Goal: Complete application form: Complete application form

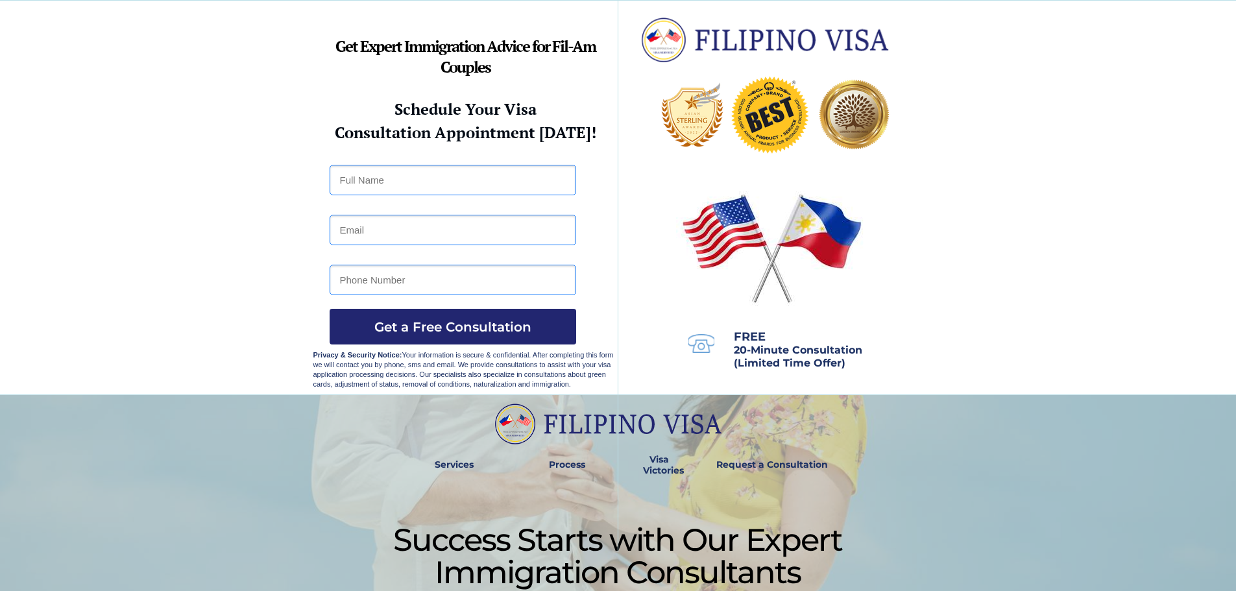
click at [383, 183] on input "text" at bounding box center [452, 180] width 246 height 30
type input "e"
type input "[PERSON_NAME]"
type input "ebsadsad@gamil,com"
click at [458, 269] on input "09393932733" at bounding box center [452, 280] width 246 height 30
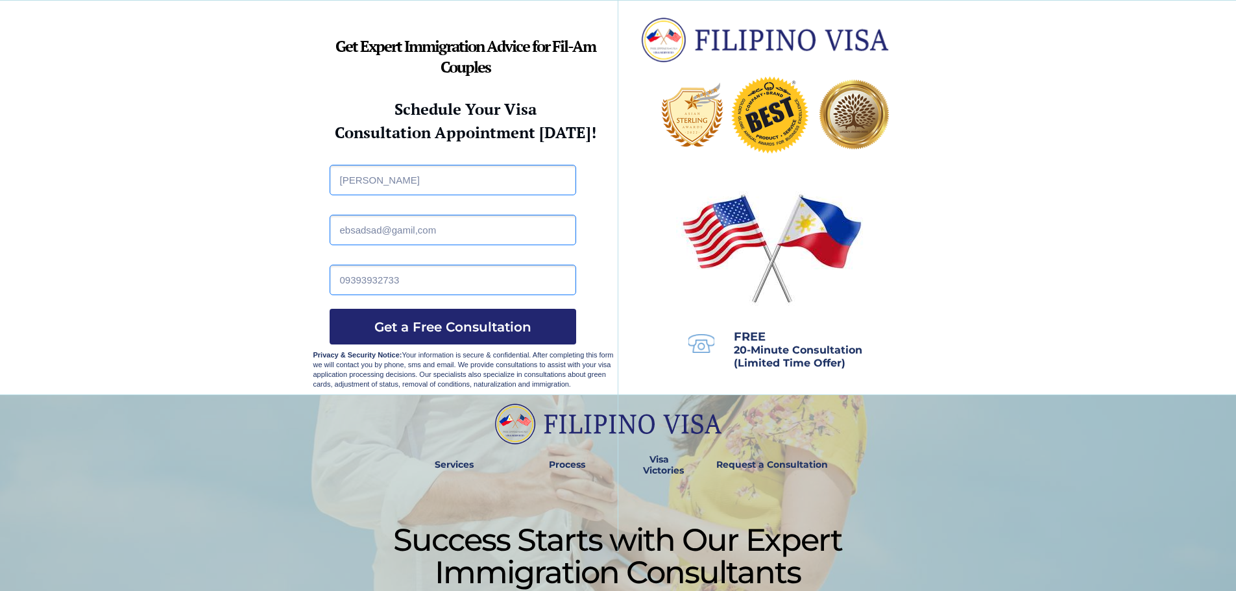
click at [453, 283] on input "09393932733" at bounding box center [452, 280] width 246 height 30
type input "09393932733"
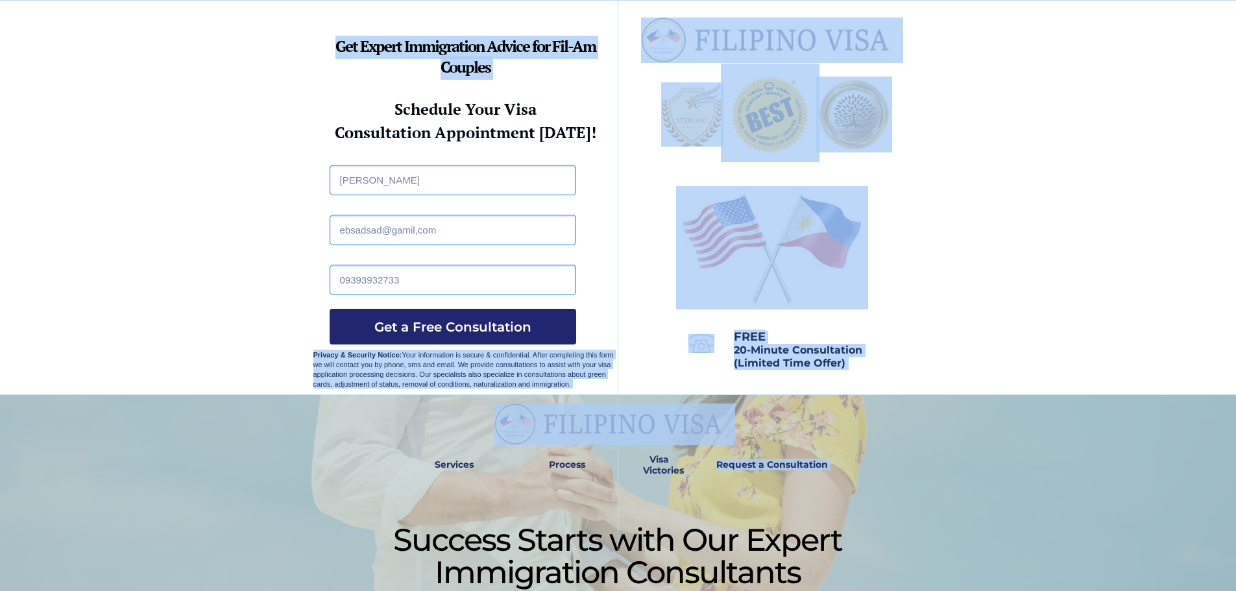
click at [654, 241] on div at bounding box center [618, 198] width 610 height 394
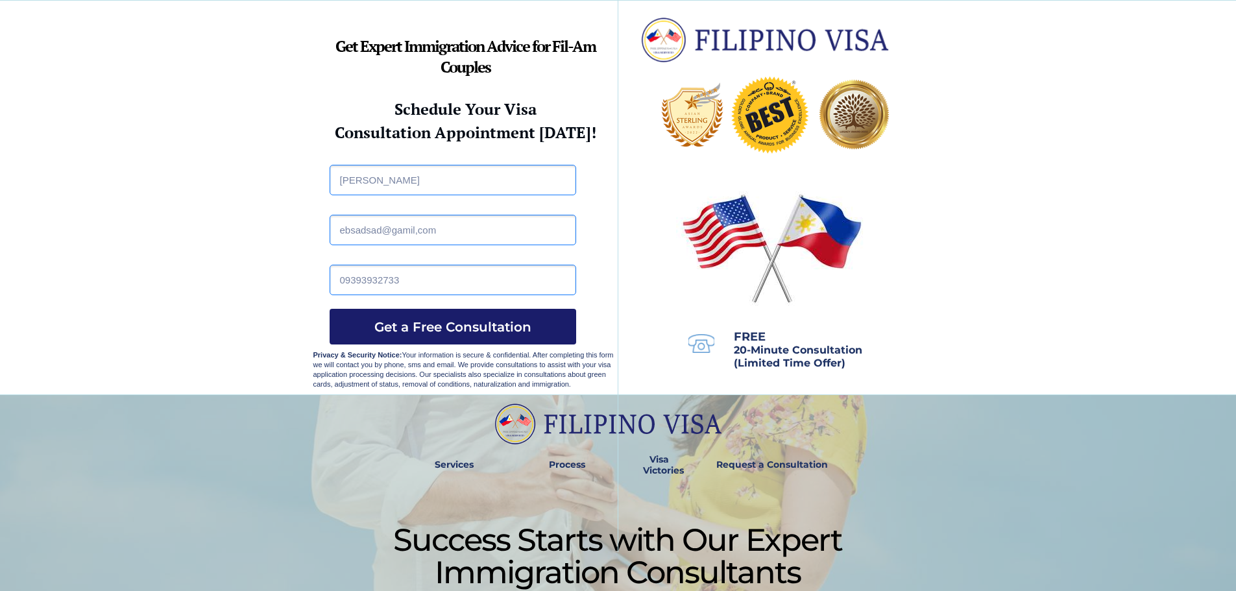
click at [505, 329] on span "Get a Free Consultation" at bounding box center [452, 327] width 246 height 16
type input "e"
click at [372, 323] on span "Get a Free Consultation" at bounding box center [452, 327] width 246 height 16
type input "e"
type input "ebsadsad@gmail.com"
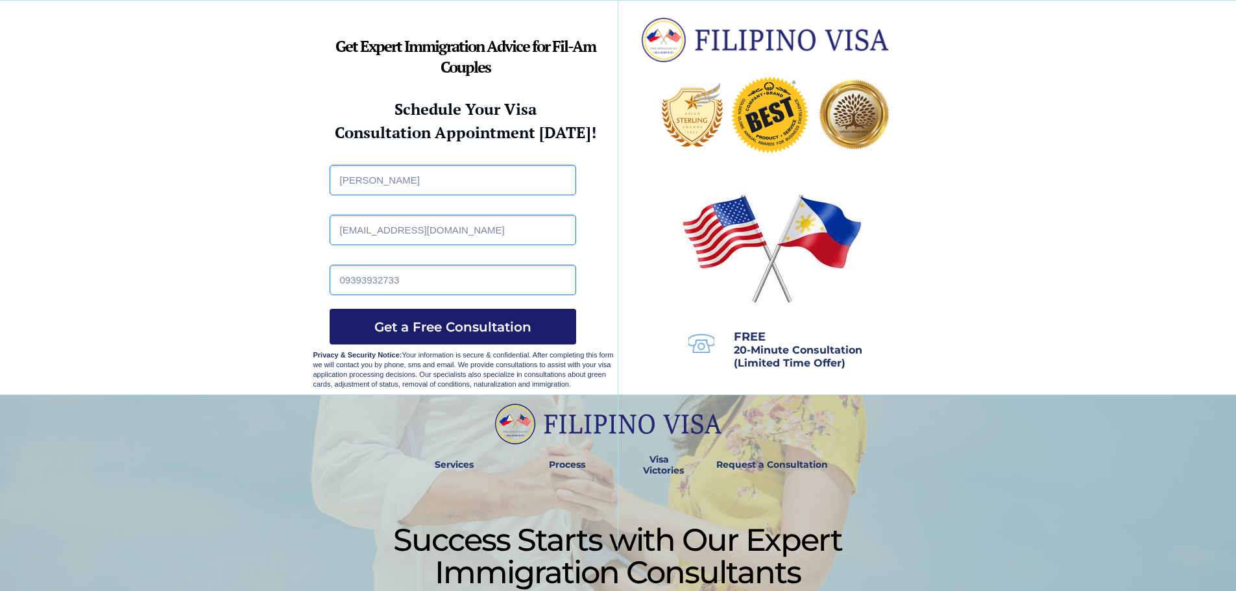
click at [425, 333] on span "Get a Free Consultation" at bounding box center [452, 327] width 246 height 16
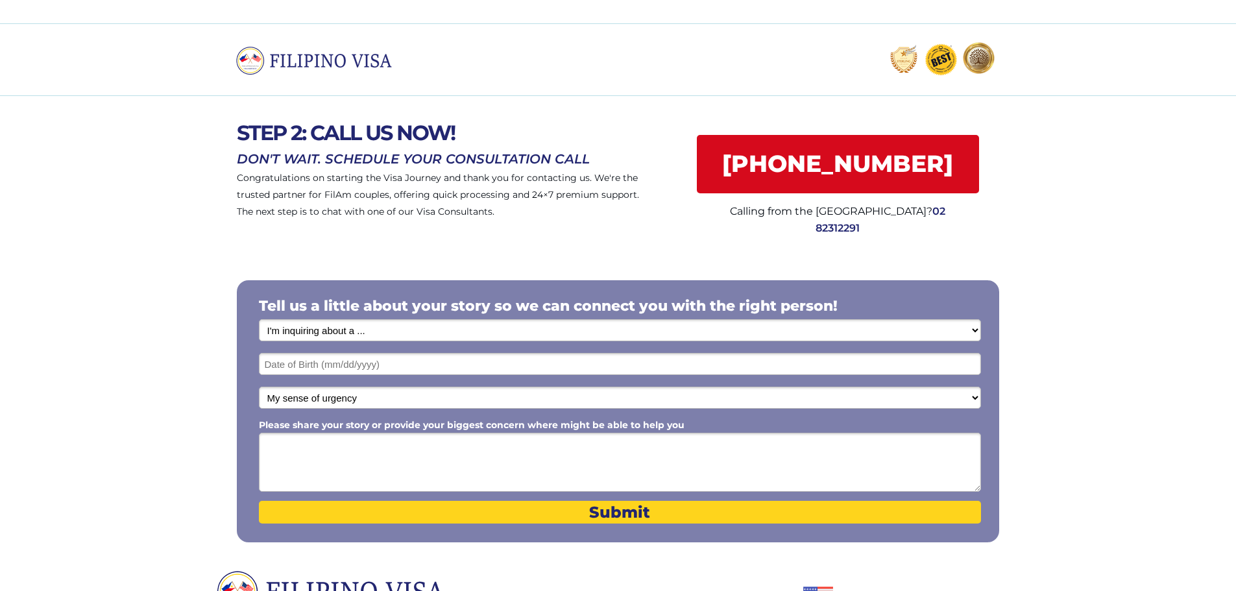
click at [920, 210] on span "02 82312291" at bounding box center [880, 219] width 130 height 29
